Goal: Task Accomplishment & Management: Use online tool/utility

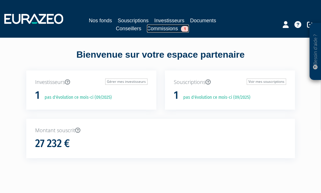
click at [164, 30] on link "Commissions 1" at bounding box center [168, 29] width 42 height 8
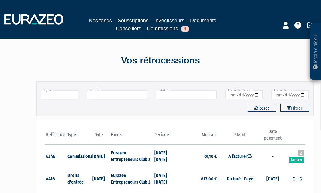
click at [302, 154] on link at bounding box center [301, 153] width 6 height 6
click at [297, 162] on link "Facturer" at bounding box center [296, 160] width 15 height 6
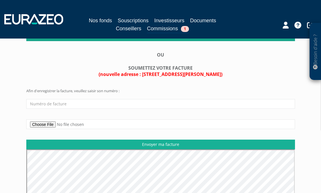
scroll to position [118, 0]
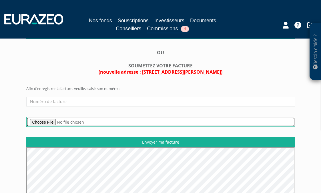
click at [50, 123] on input "file" at bounding box center [160, 122] width 269 height 10
type input "C:\fakepath\Facture_001247_SUMATRA_EURAZEO_GLOBAL_INVESTOR.pdf"
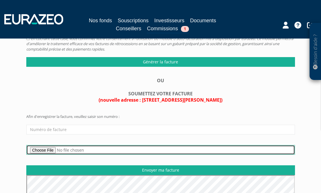
scroll to position [88, 0]
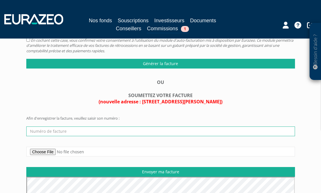
click at [41, 133] on input "text" at bounding box center [160, 132] width 269 height 10
paste input "Facture N°2025-07-31-001247"
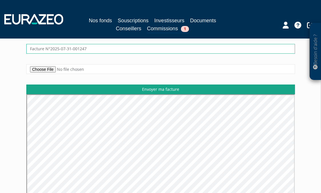
scroll to position [175, 0]
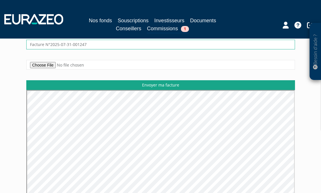
type input "Facture N°2025-07-31-001247"
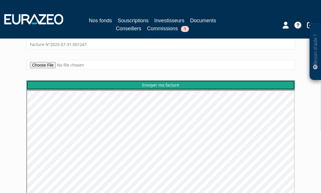
click at [162, 84] on input "Envoyer ma facture" at bounding box center [160, 85] width 269 height 10
